Goal: Transaction & Acquisition: Purchase product/service

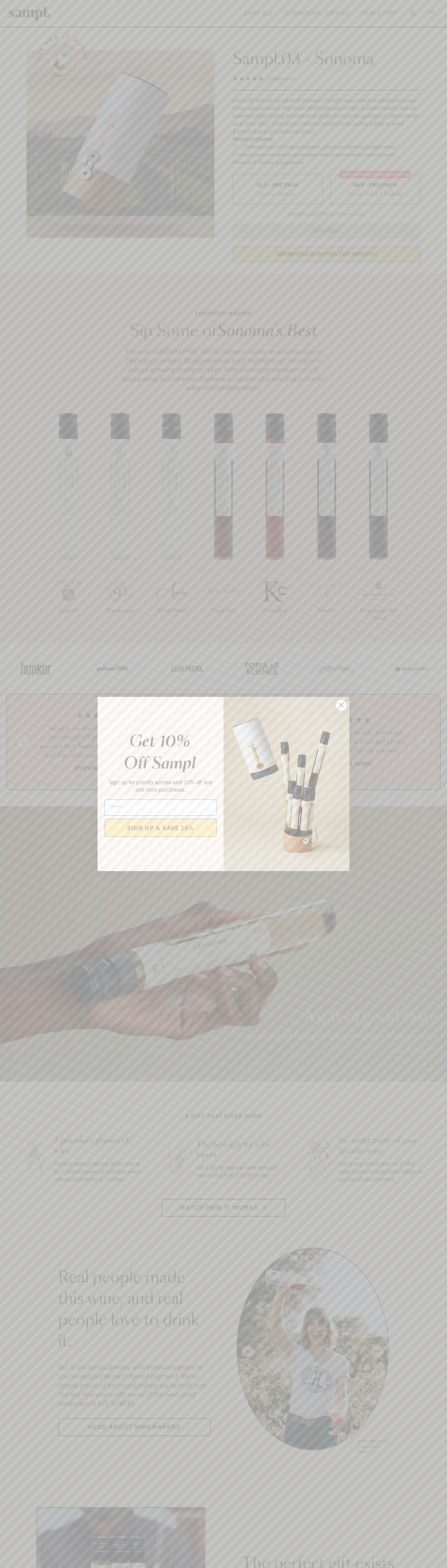
click at [341, 705] on icon "Close dialog" at bounding box center [341, 705] width 5 height 5
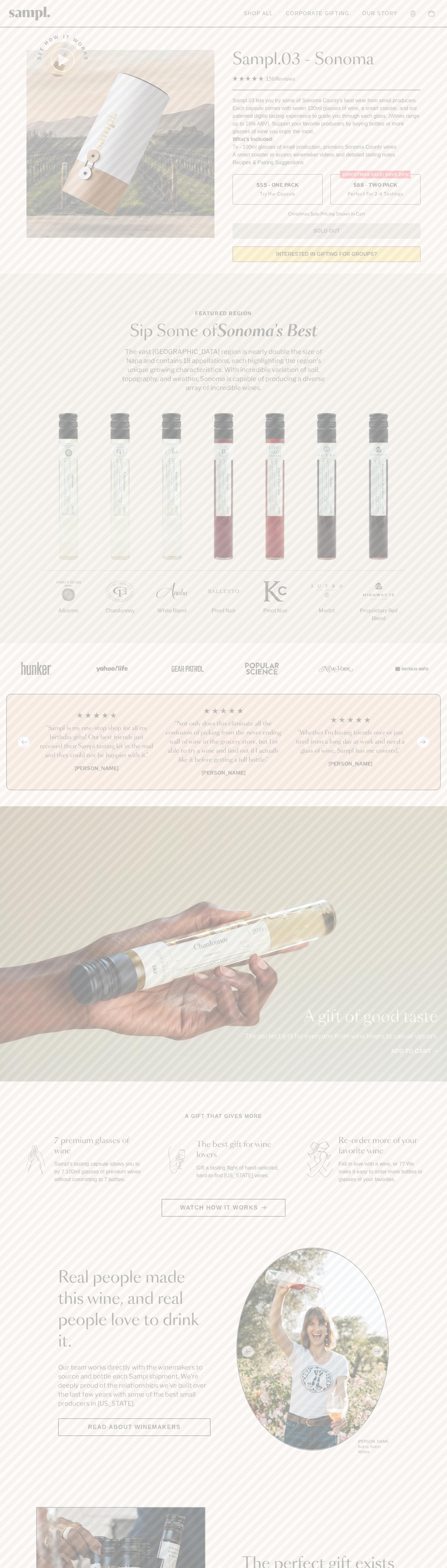
click at [375, 190] on label "Christmas SALE! Save 20% $88 - Two Pack Perfect For 2-4 Tastings" at bounding box center [375, 189] width 90 height 30
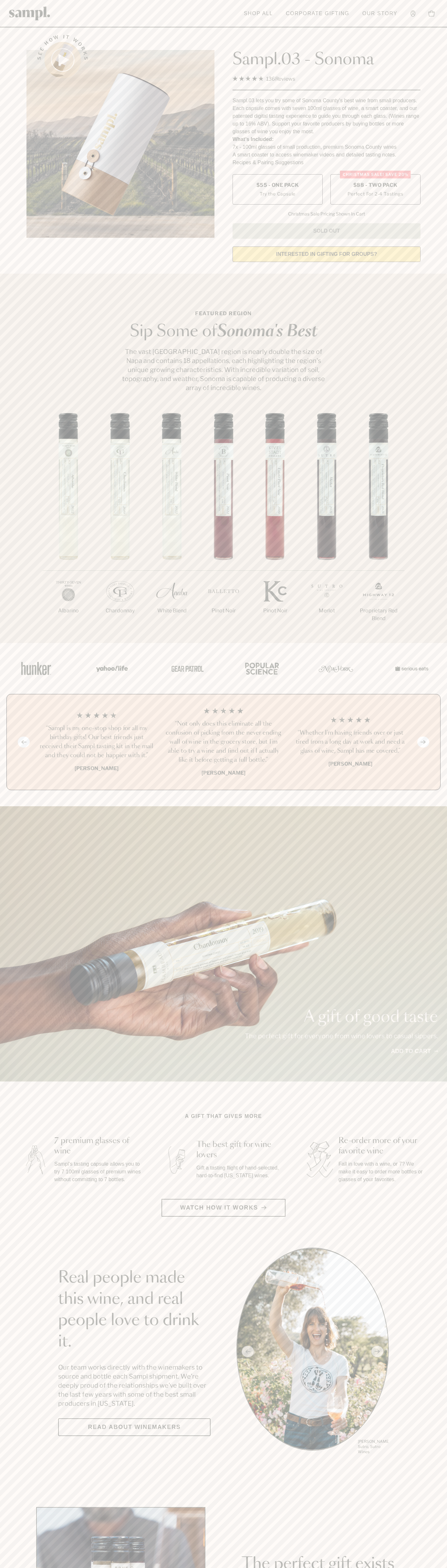
click at [97, 742] on h3 "“Sampl is my one-stop shop for all my birthday gifts! Our best friends just rec…" at bounding box center [97, 742] width 117 height 36
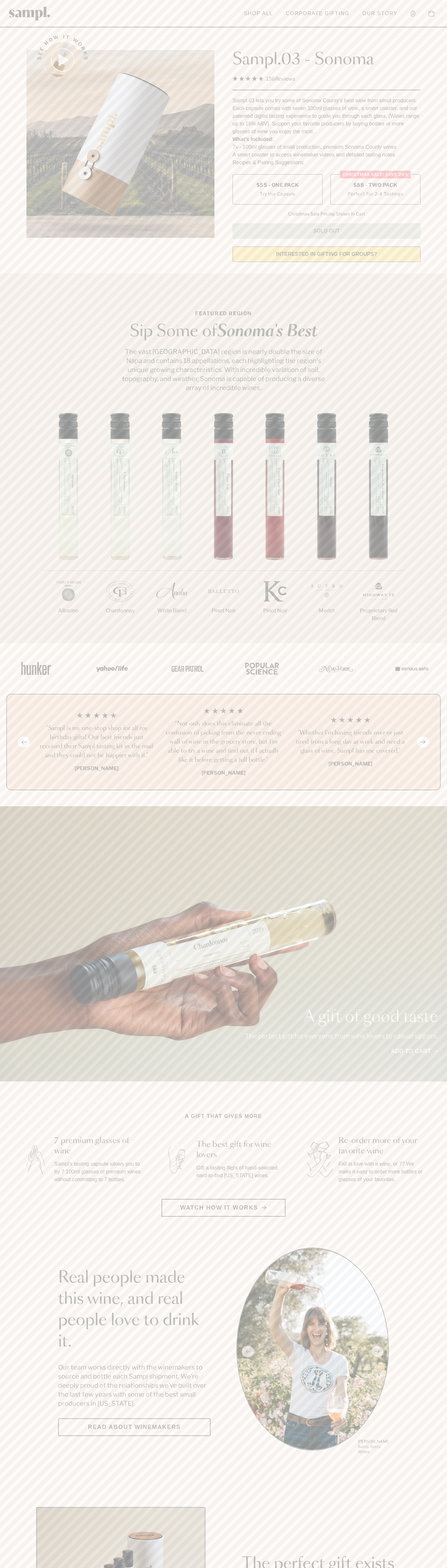
click at [176, 11] on header "Toggle navigation menu Shop All Corporate Gifting Our Story Account Story Shop …" at bounding box center [223, 14] width 447 height 28
click at [438, 601] on div "1/7 Albarino 2/7 Chardonnay 3/7" at bounding box center [223, 527] width 447 height 230
click at [341, 1567] on html "Skip to main content Toggle navigation menu Shop All Corporate Gifting Our Stor…" at bounding box center [223, 1513] width 447 height 3026
click at [19, 463] on div "1/7 Albarino 2/7 Chardonnay 3/7" at bounding box center [223, 527] width 447 height 230
click at [375, 190] on label "Christmas SALE! Save 20% $88 - Two Pack Perfect For 2-4 Tastings" at bounding box center [375, 189] width 90 height 30
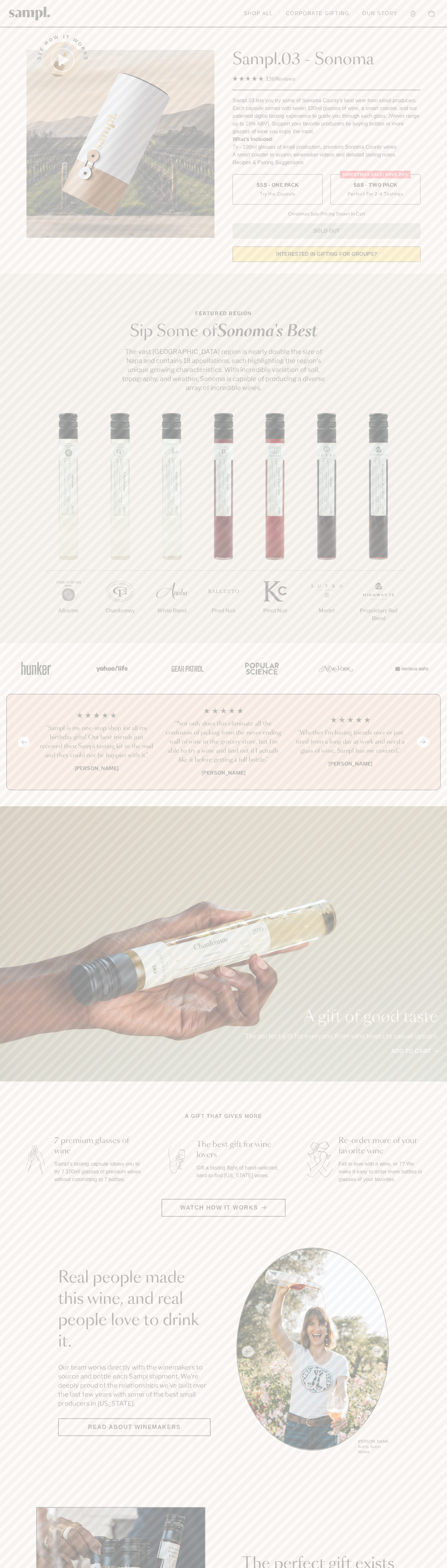
click at [97, 742] on h3 "“Sampl is my one-stop shop for all my birthday gifts! Our best friends just rec…" at bounding box center [97, 742] width 117 height 36
